Goal: Feedback & Contribution: Submit feedback/report problem

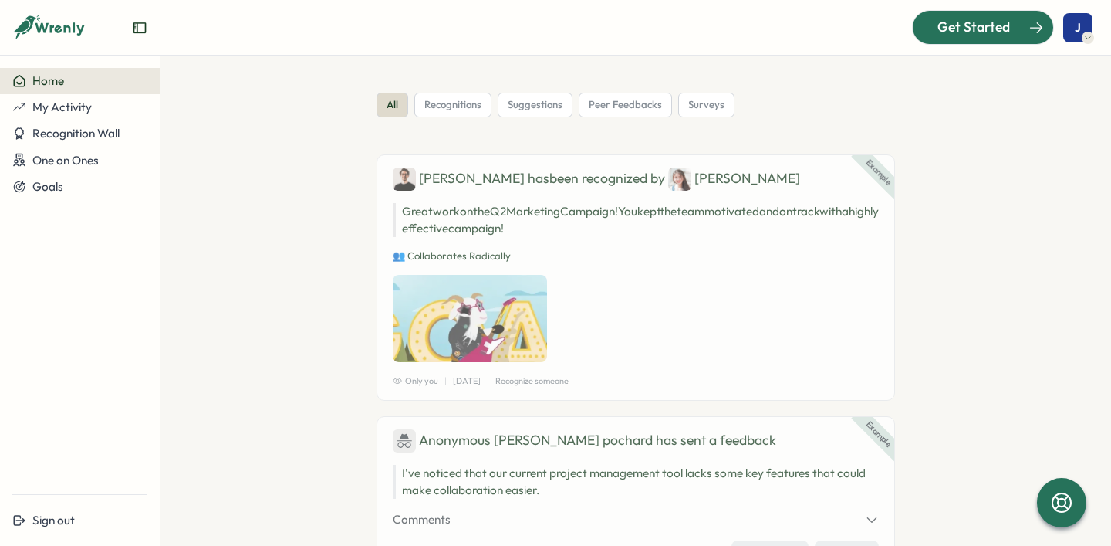
click at [958, 24] on span "Get Started" at bounding box center [973, 27] width 73 height 20
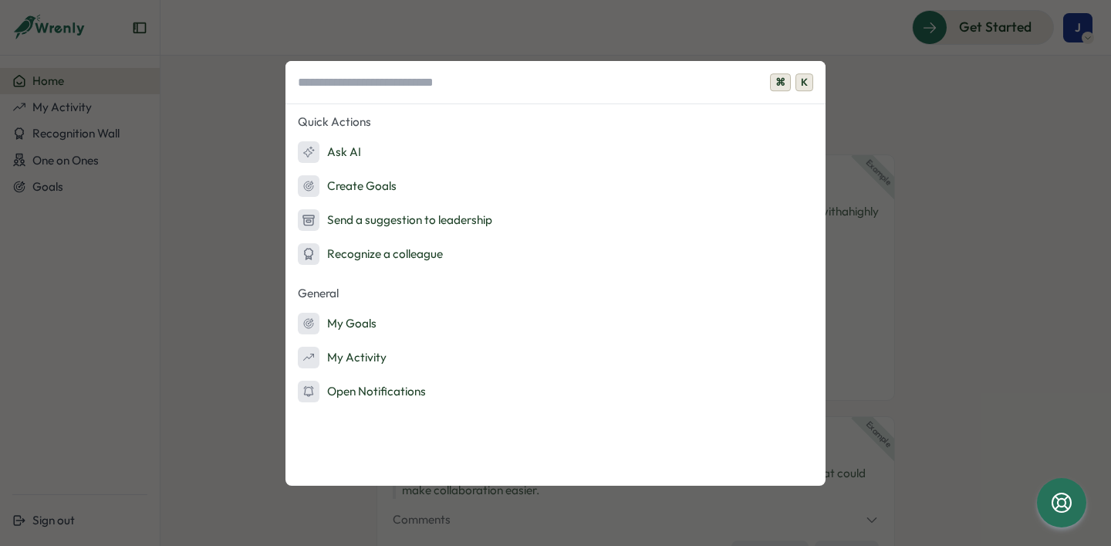
click at [1020, 159] on div "⌘ K Quick Actions Ask AI Create Goals Send a suggestion to leadership Recognize…" at bounding box center [555, 273] width 1111 height 546
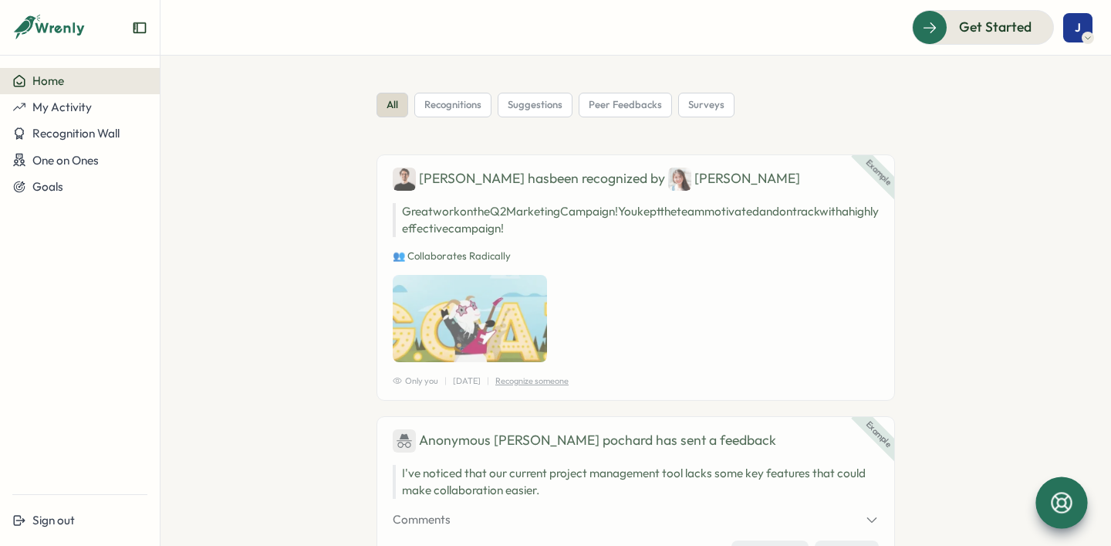
click at [1057, 497] on icon at bounding box center [1061, 502] width 21 height 21
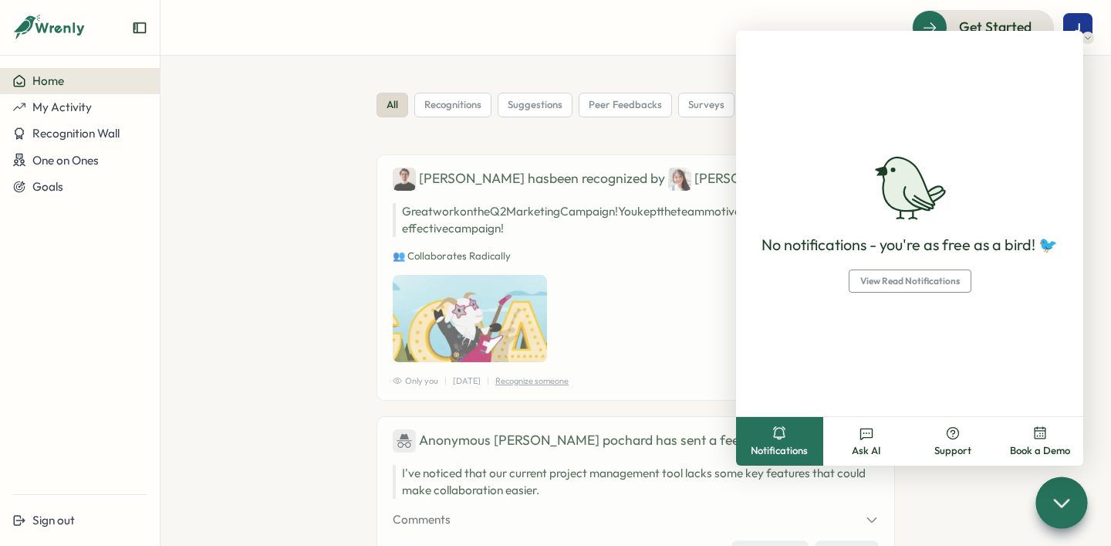
click at [198, 203] on section "all recognitions suggestions peer feedbacks surveys Example [PERSON_NAME] has b…" at bounding box center [635, 301] width 951 height 490
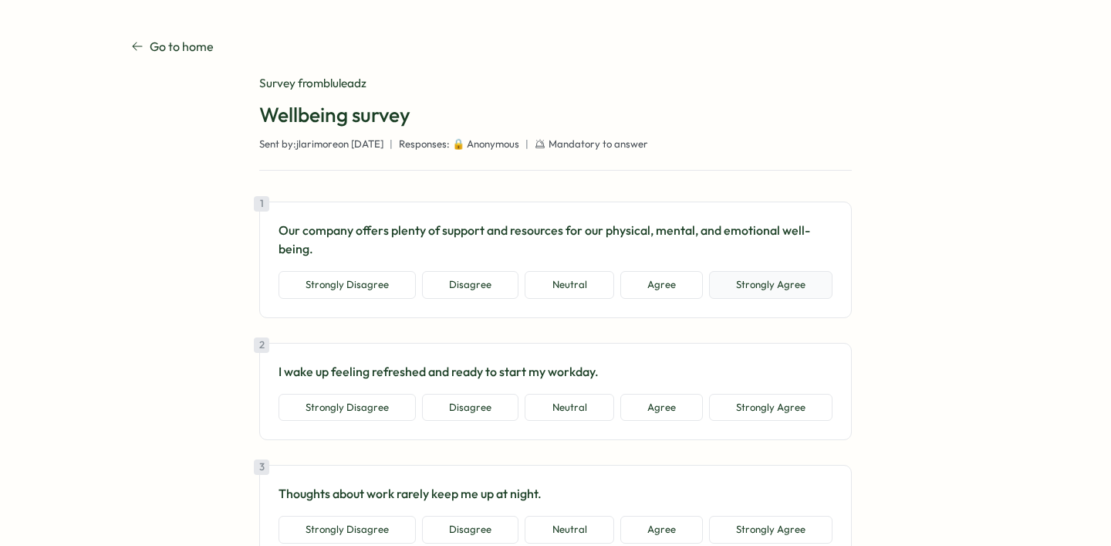
click at [794, 277] on button "Strongly Agree" at bounding box center [770, 285] width 123 height 28
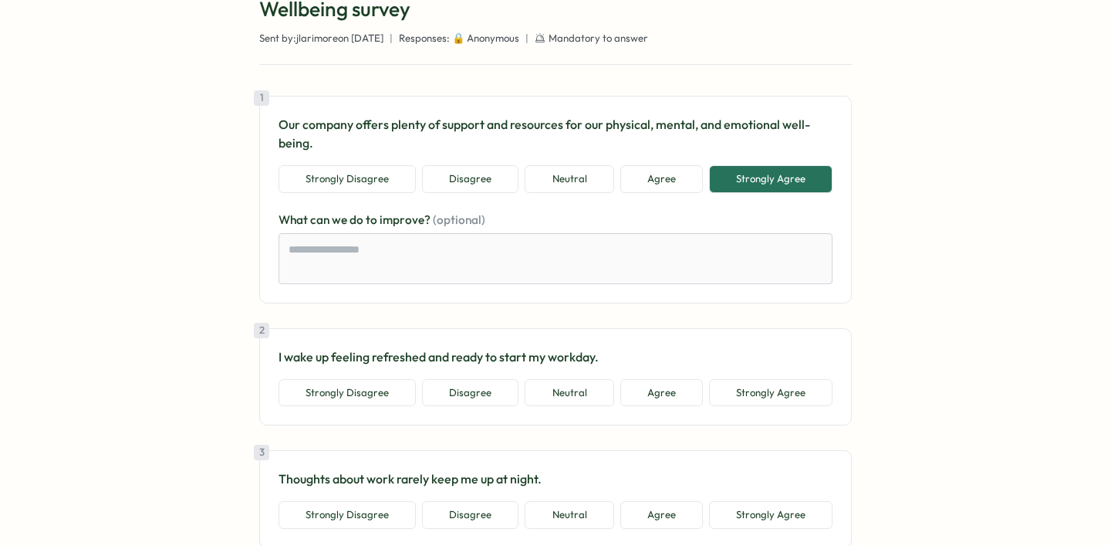
scroll to position [116, 0]
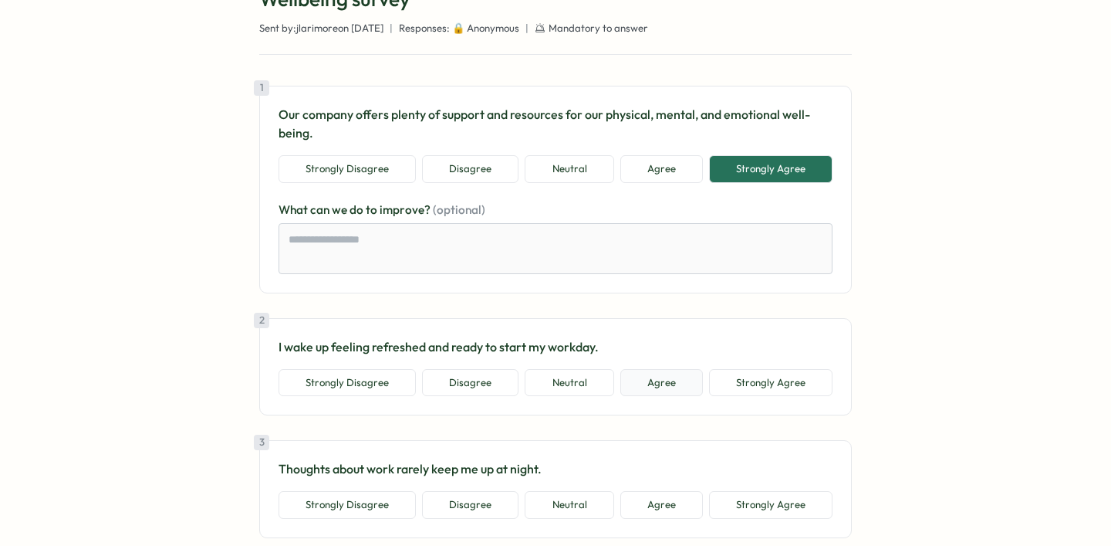
click at [662, 394] on button "Agree" at bounding box center [661, 383] width 83 height 28
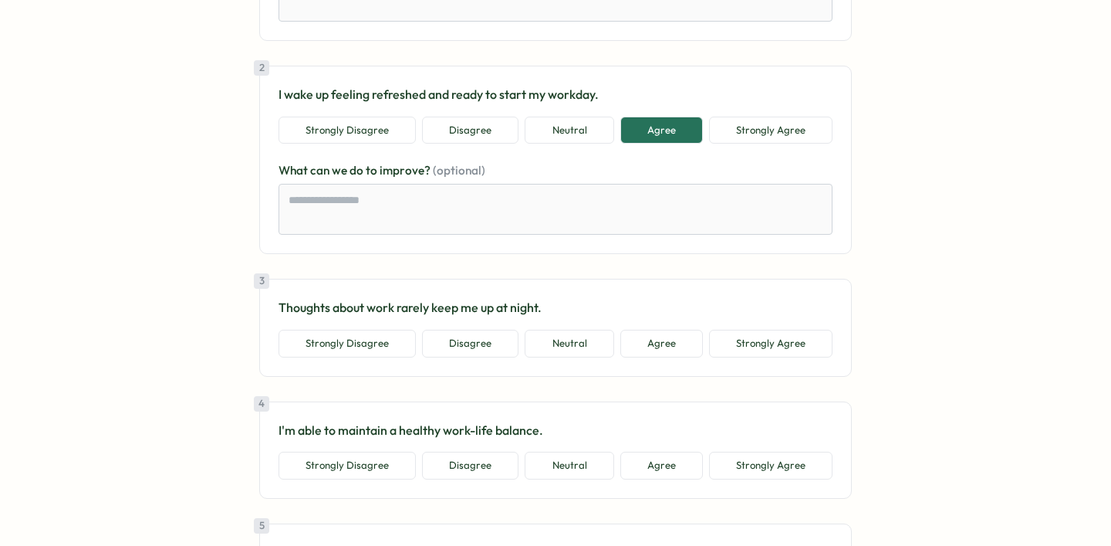
scroll to position [387, 0]
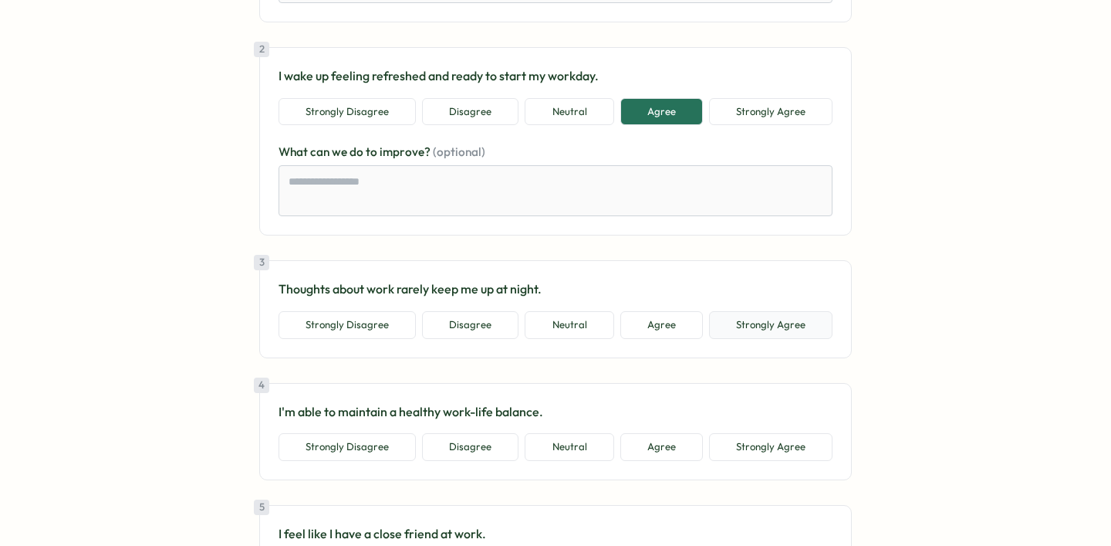
click at [772, 327] on button "Strongly Agree" at bounding box center [770, 325] width 123 height 28
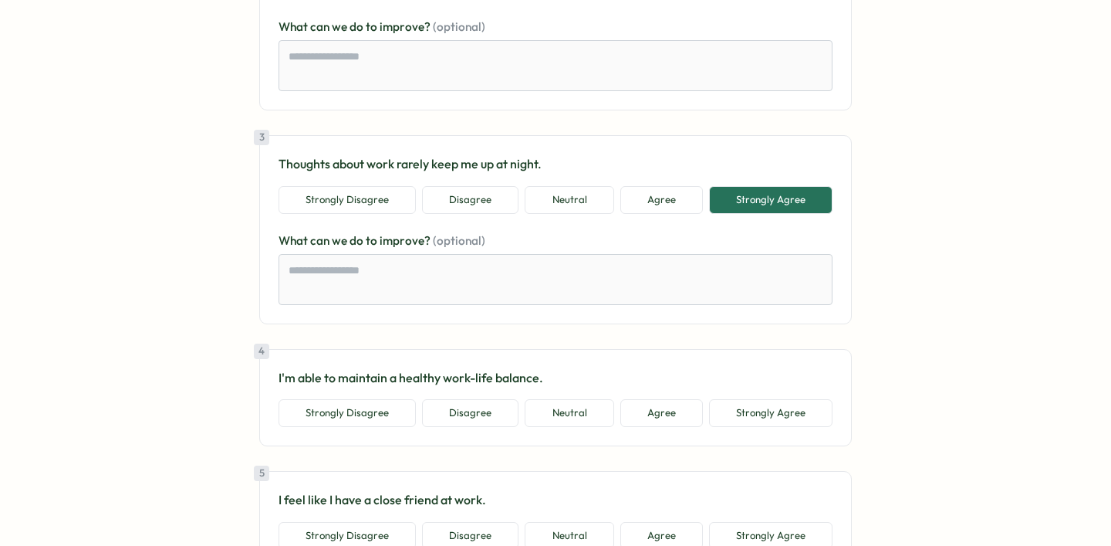
scroll to position [584, 0]
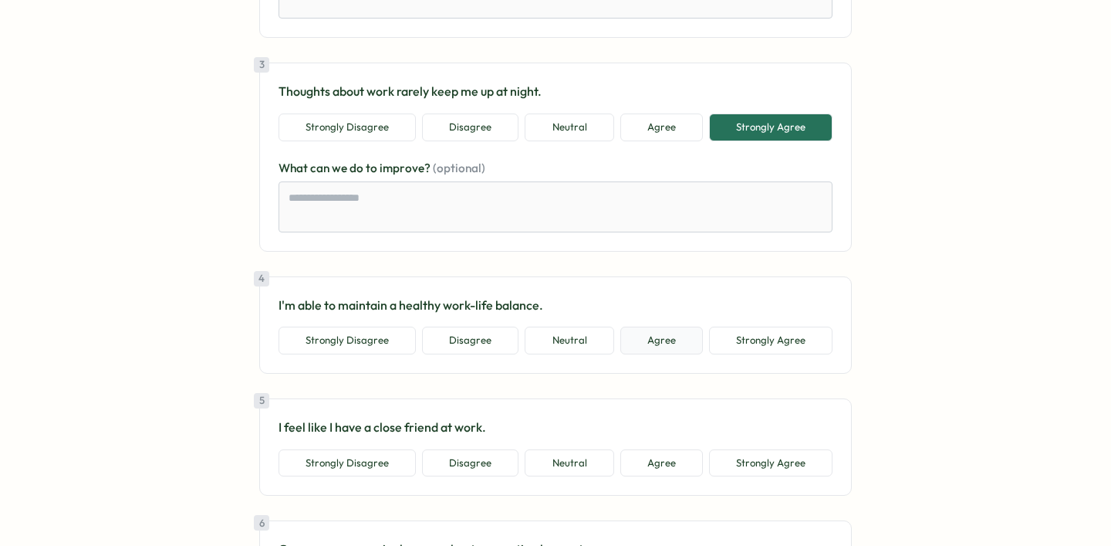
click at [666, 348] on button "Agree" at bounding box center [661, 340] width 83 height 28
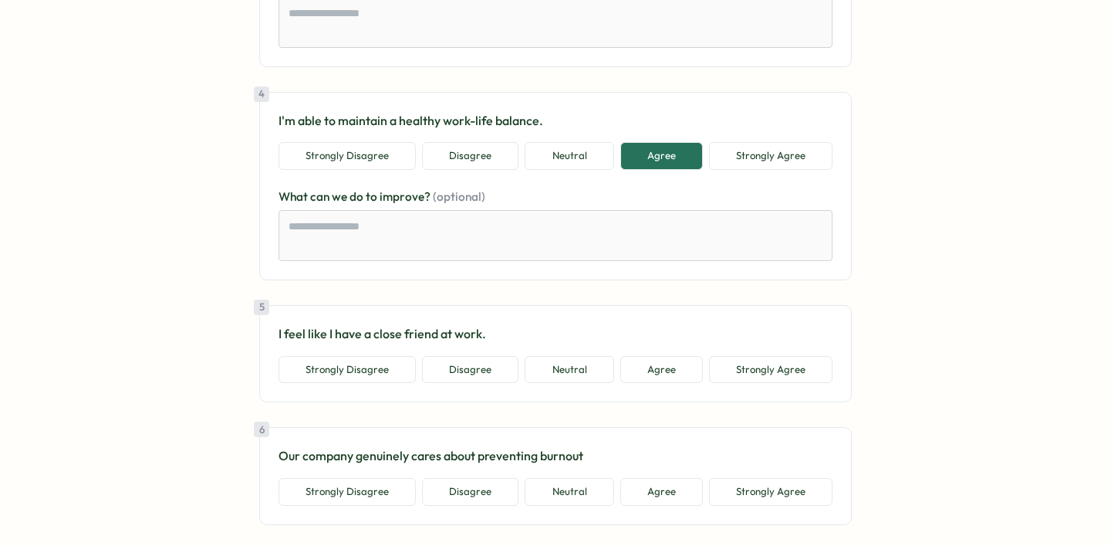
scroll to position [819, 0]
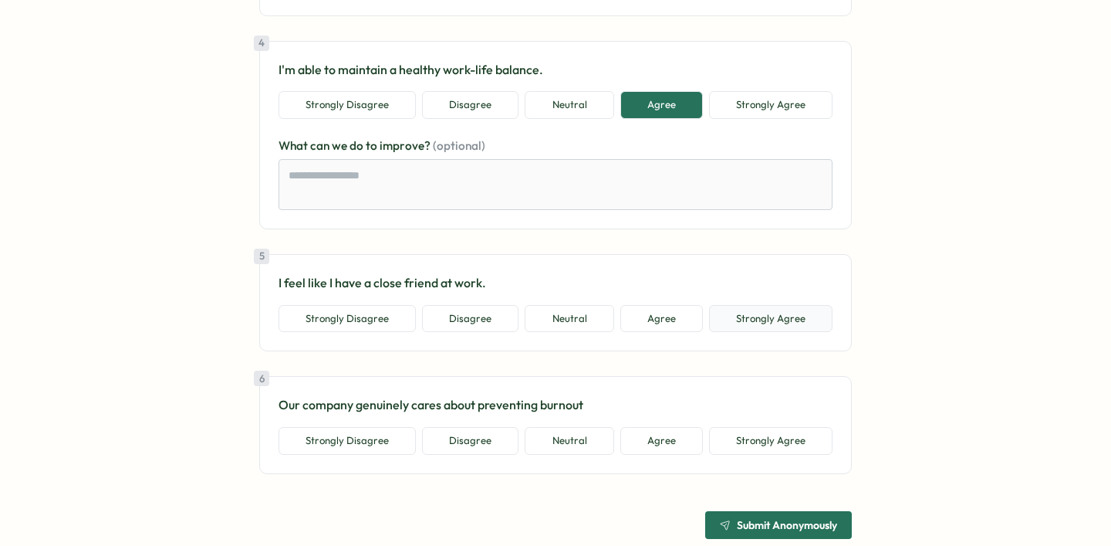
click at [769, 319] on button "Strongly Agree" at bounding box center [770, 319] width 123 height 28
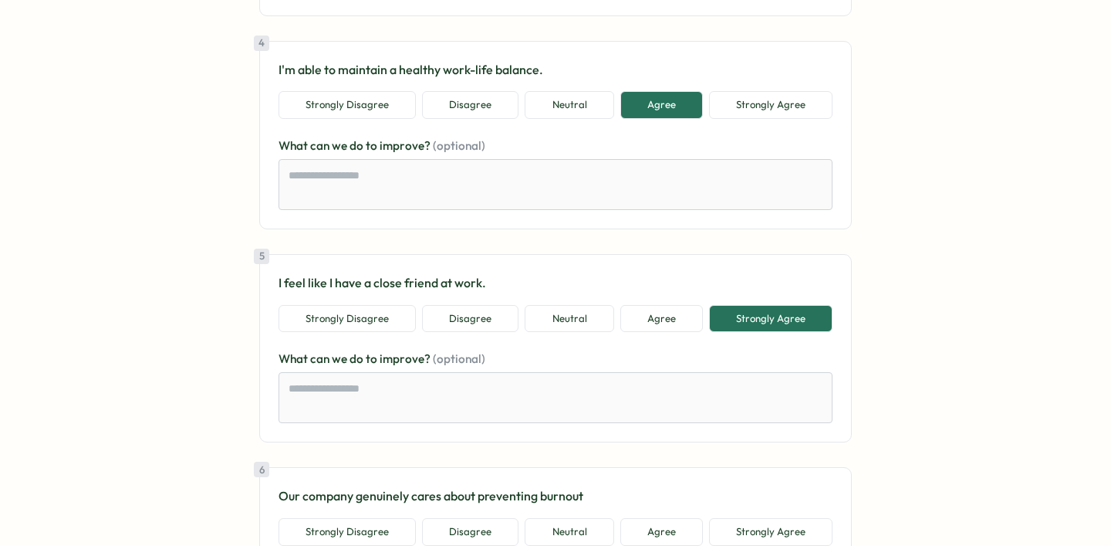
scroll to position [941, 0]
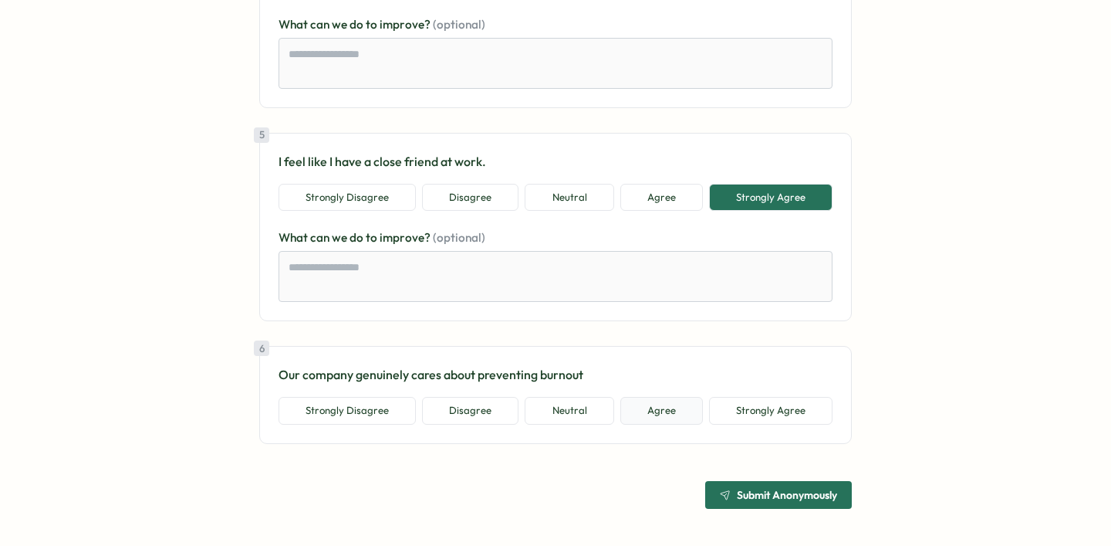
click at [660, 415] on button "Agree" at bounding box center [661, 411] width 83 height 28
type textarea "*"
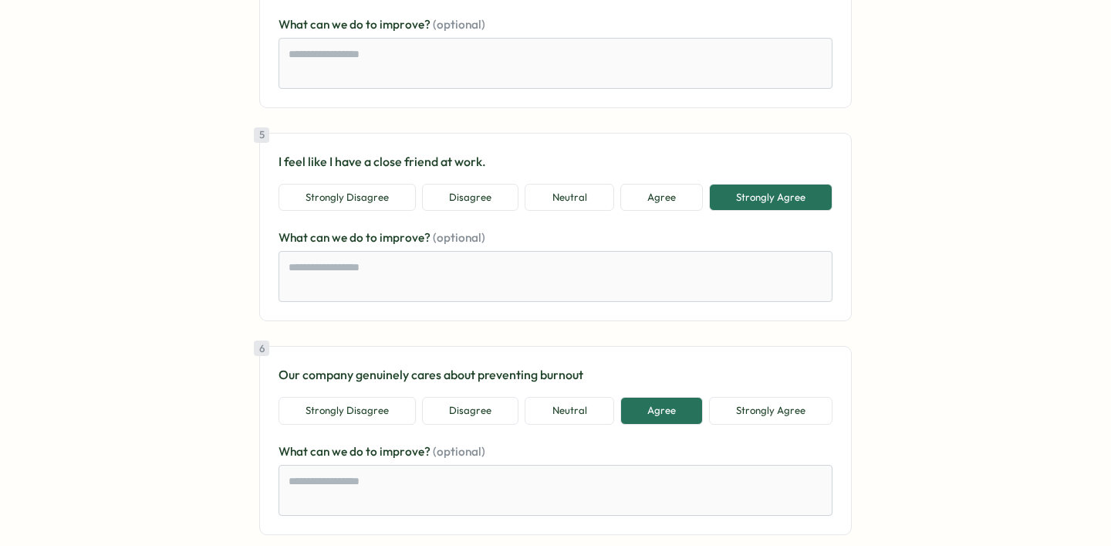
scroll to position [1032, 0]
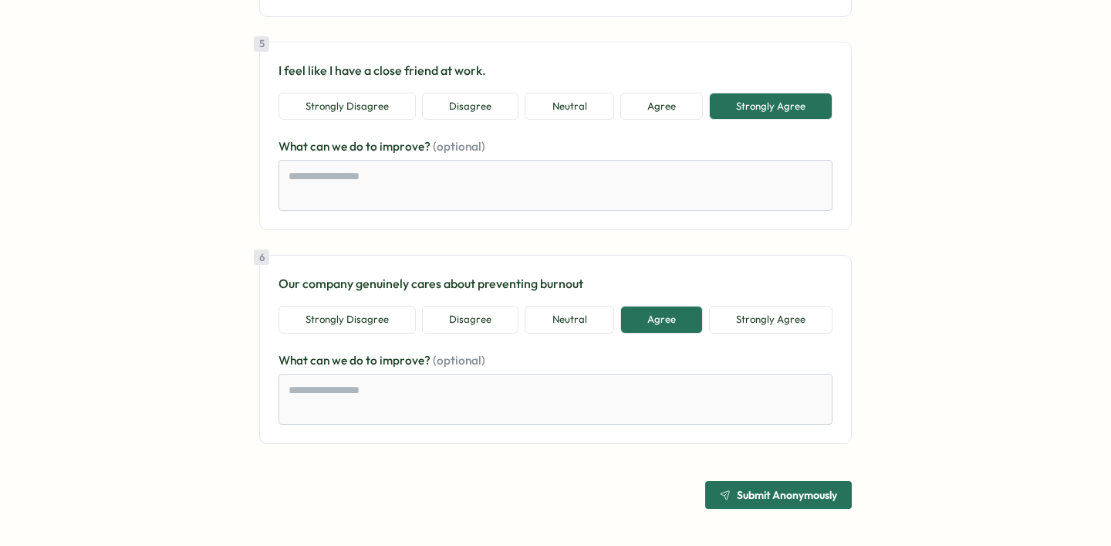
click at [758, 492] on span "Submit Anonymously" at bounding box center [787, 494] width 100 height 11
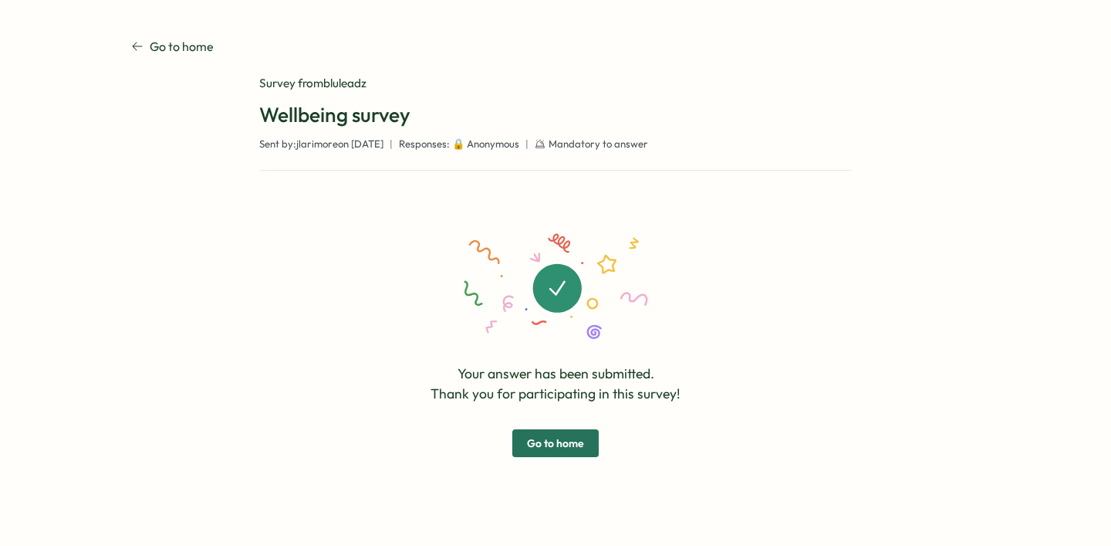
click at [579, 443] on span "Go to home" at bounding box center [555, 443] width 57 height 26
